Goal: Register for event/course

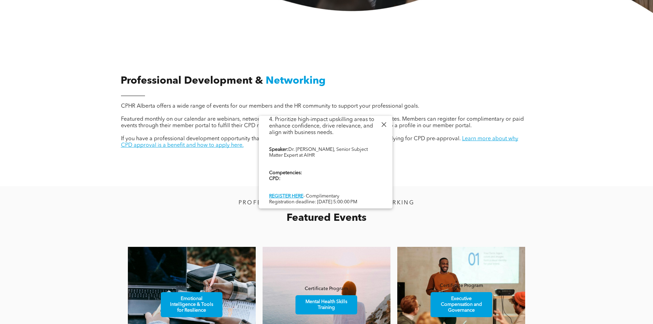
scroll to position [240, 0]
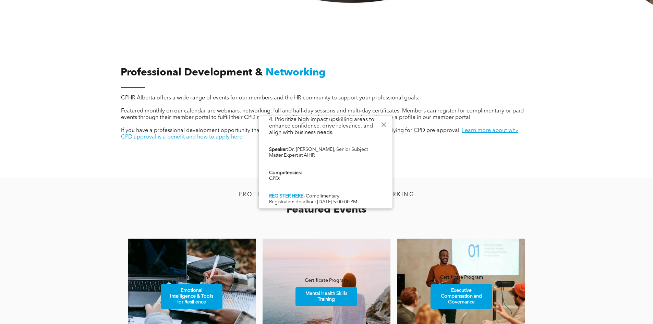
click at [383, 126] on div at bounding box center [383, 124] width 9 height 9
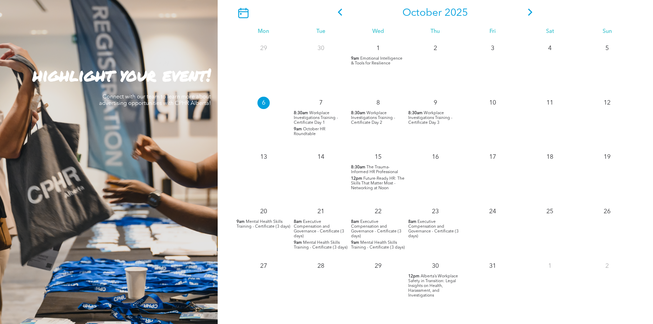
scroll to position [651, 0]
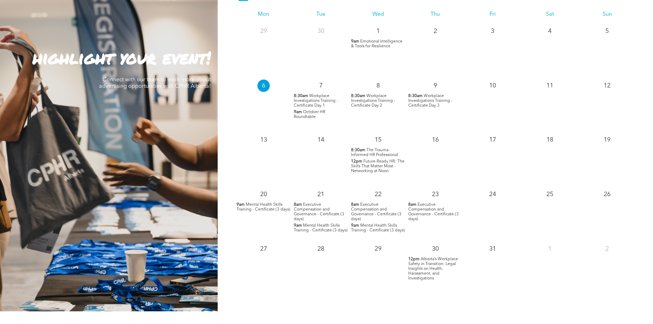
click at [436, 272] on span "Alberta’s Workplace Safety in Transition: Legal Insights on Health, Harassment,…" at bounding box center [433, 268] width 50 height 23
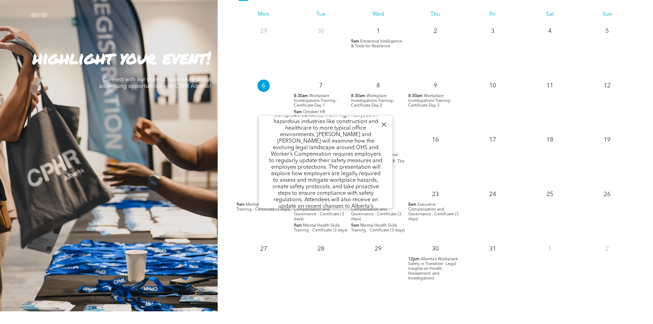
scroll to position [119, 0]
click at [384, 126] on div at bounding box center [383, 124] width 9 height 9
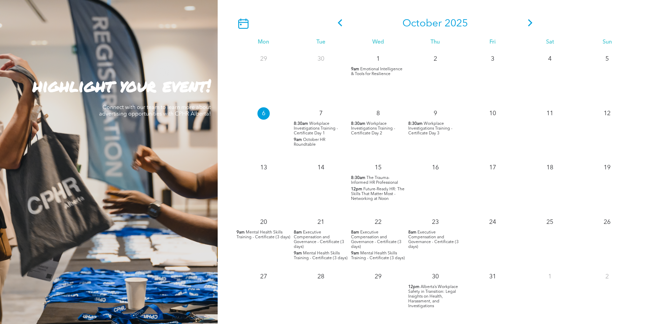
scroll to position [583, 0]
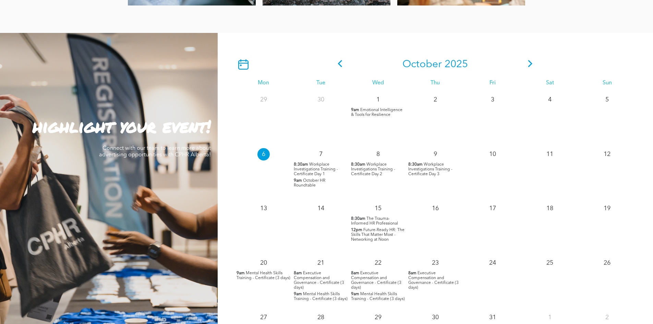
click at [530, 65] on icon at bounding box center [530, 63] width 10 height 7
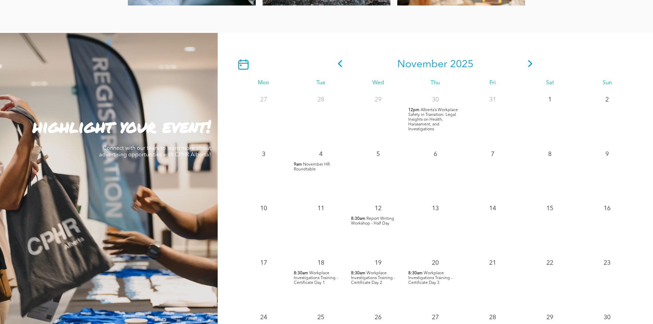
click at [314, 166] on span "November HR Roundtable" at bounding box center [312, 167] width 36 height 9
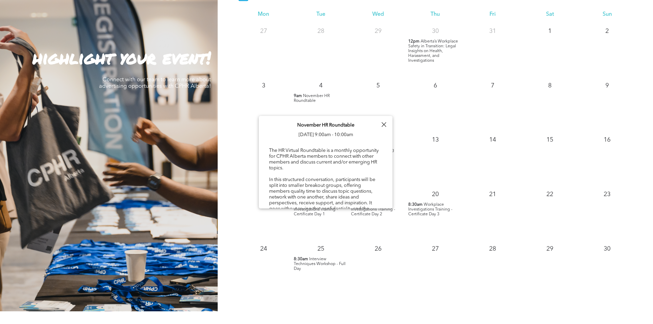
scroll to position [0, 0]
click at [384, 127] on div at bounding box center [383, 124] width 9 height 9
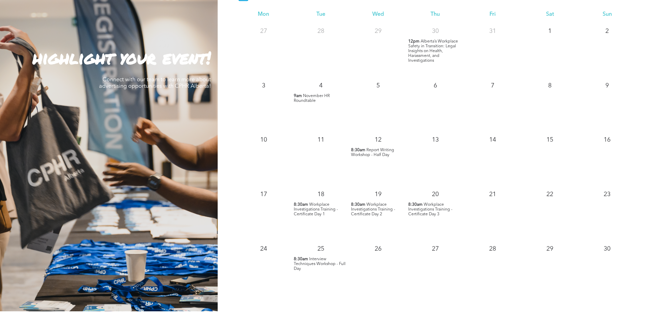
click at [321, 97] on span "November HR Roundtable" at bounding box center [312, 98] width 36 height 9
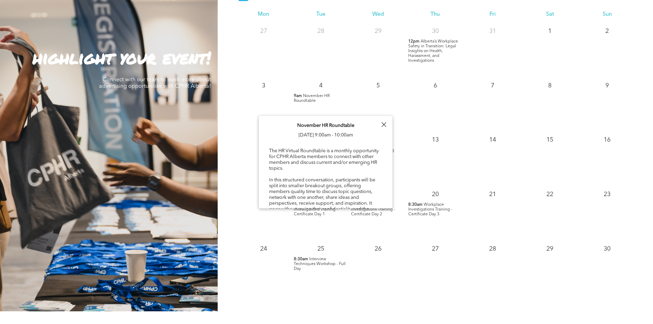
click at [445, 142] on div "13" at bounding box center [435, 138] width 57 height 15
click at [385, 125] on div at bounding box center [383, 124] width 9 height 9
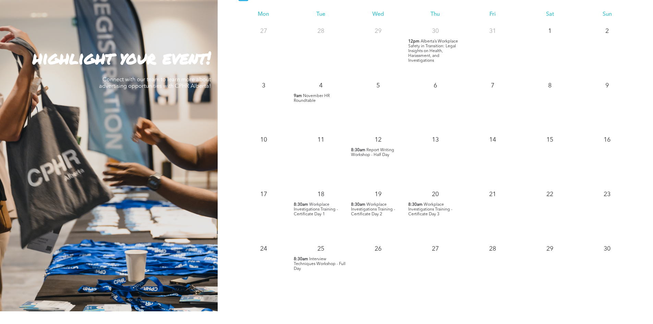
scroll to position [686, 0]
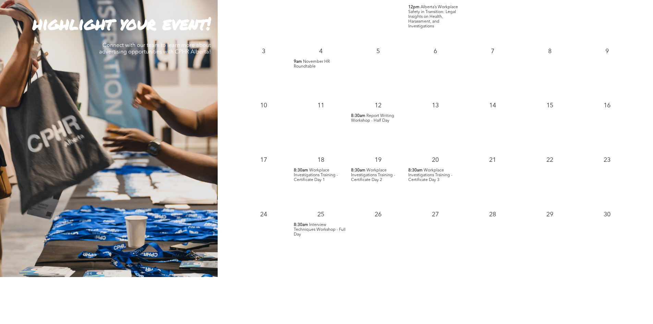
click at [323, 176] on span "Workplace Investigations Training - Certificate Day 1" at bounding box center [316, 175] width 44 height 14
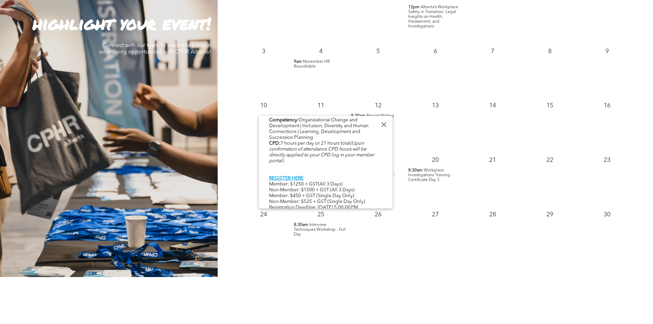
scroll to position [353, 0]
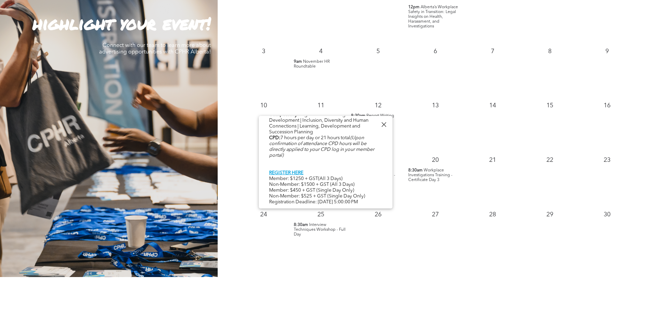
click at [383, 125] on div at bounding box center [383, 124] width 9 height 9
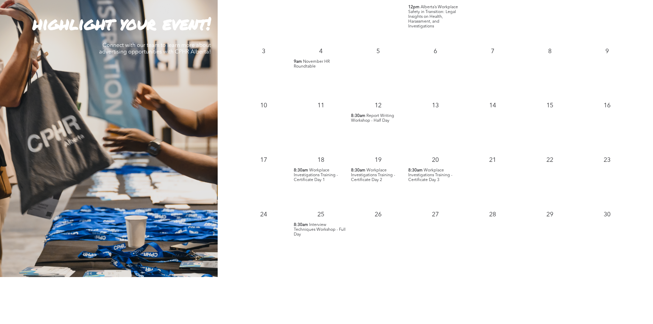
click at [326, 232] on p "8:30am Interview Techniques Workshop - Full Day" at bounding box center [321, 229] width 54 height 14
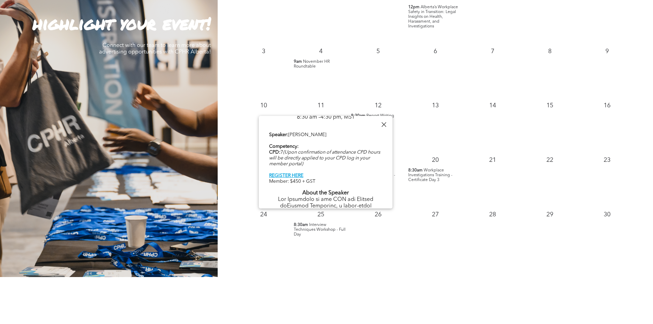
scroll to position [274, 0]
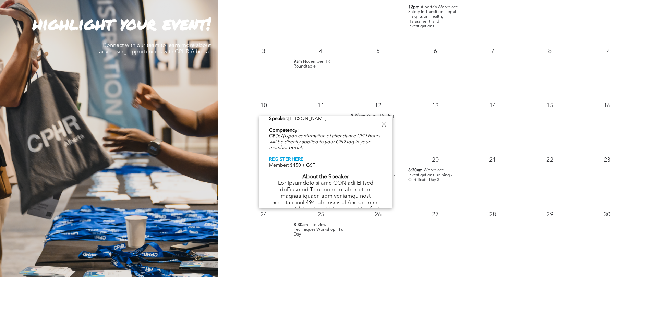
click at [395, 263] on div "[DATE] Mon Tue Wed Thu Fri Sat Sun 27 28 29 30 12pm" at bounding box center [435, 103] width 435 height 347
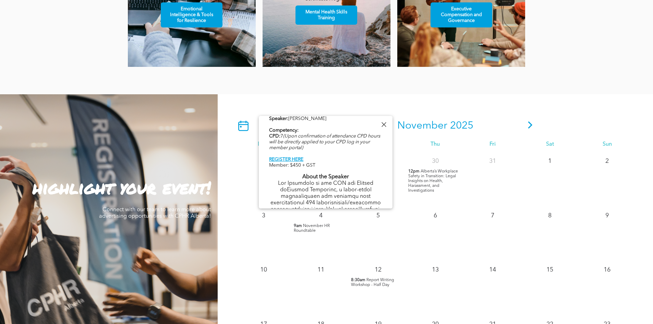
scroll to position [514, 0]
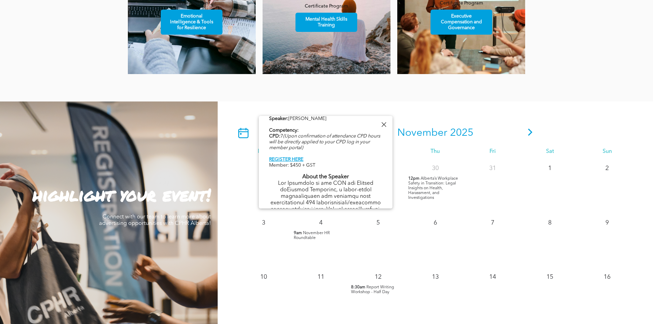
click at [385, 123] on div at bounding box center [383, 124] width 9 height 9
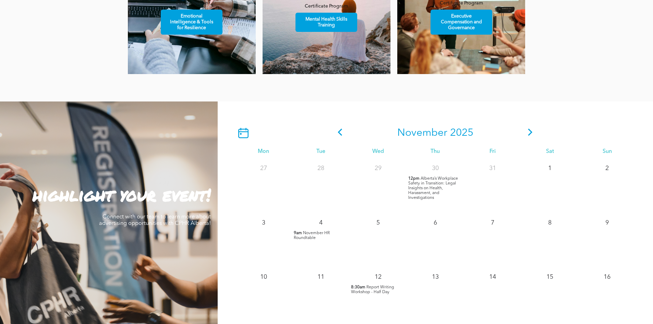
click at [528, 134] on icon at bounding box center [530, 132] width 10 height 7
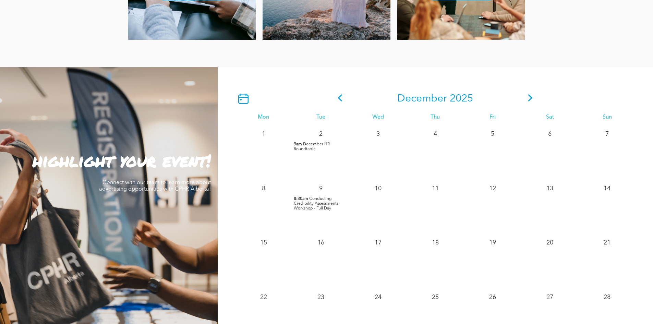
click at [330, 200] on span "Conducting Credibility Assessments Workshop - Full Day" at bounding box center [316, 204] width 45 height 14
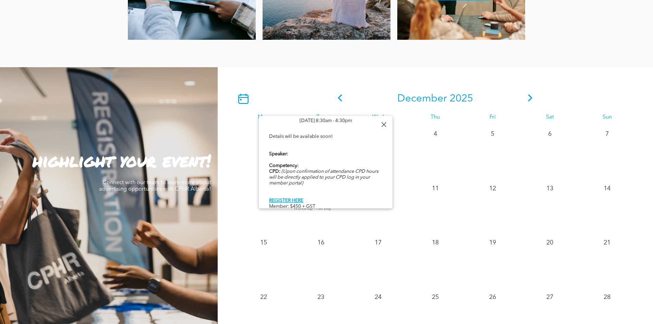
scroll to position [583, 0]
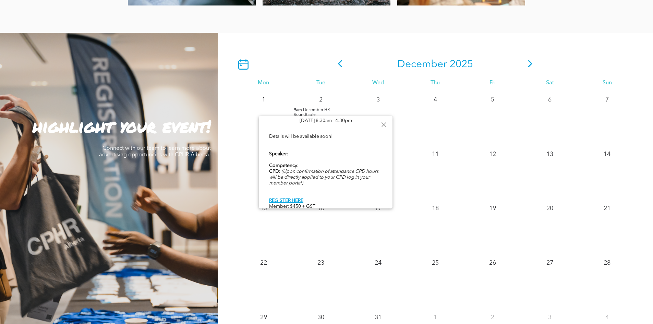
click at [383, 128] on div at bounding box center [383, 124] width 9 height 9
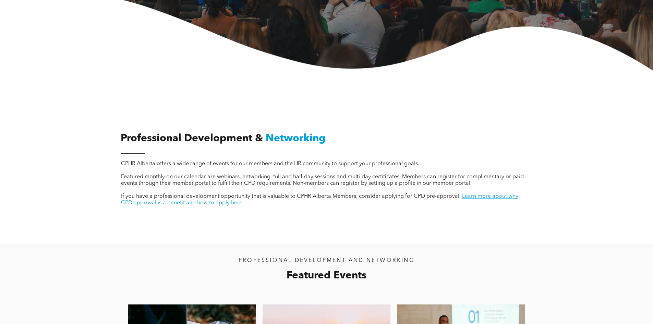
scroll to position [0, 0]
